Goal: Find specific page/section: Find specific page/section

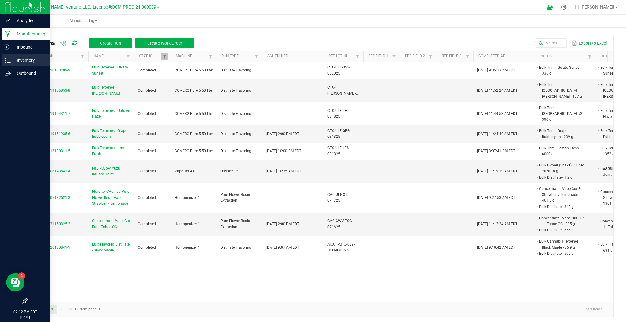
click at [25, 61] on p "Inventory" at bounding box center [29, 60] width 37 height 7
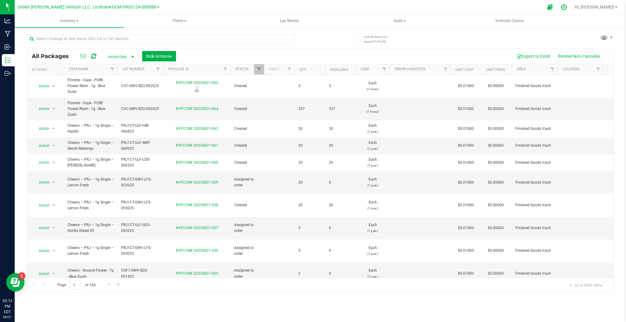
click at [567, 9] on icon at bounding box center [564, 7] width 6 height 6
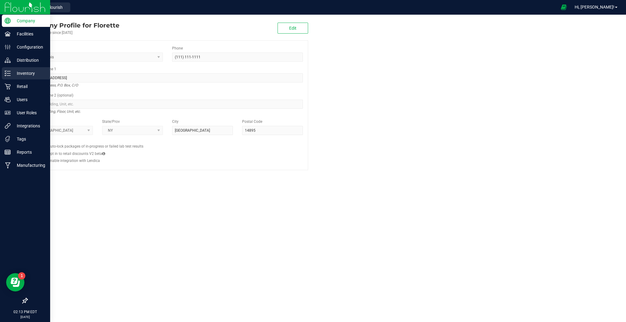
click at [40, 76] on p "Inventory" at bounding box center [29, 73] width 37 height 7
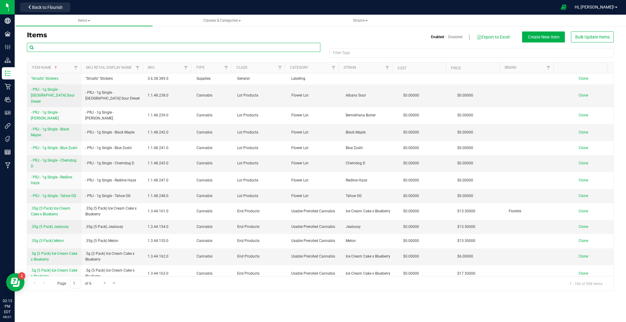
click at [141, 45] on input "text" at bounding box center [173, 47] width 293 height 9
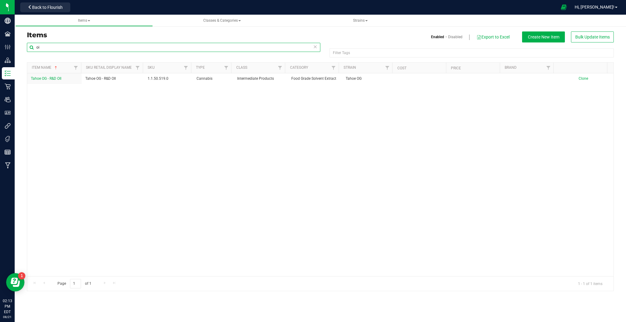
type input "o"
type input "b"
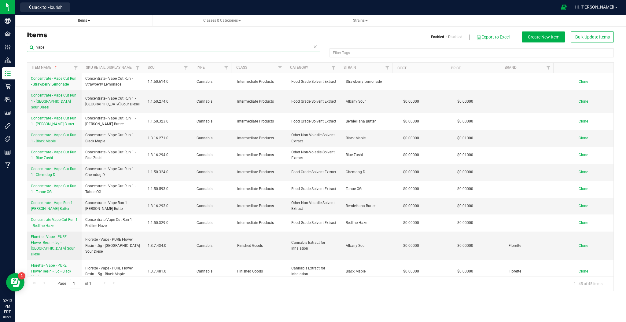
type input "vape"
